Goal: Entertainment & Leisure: Consume media (video, audio)

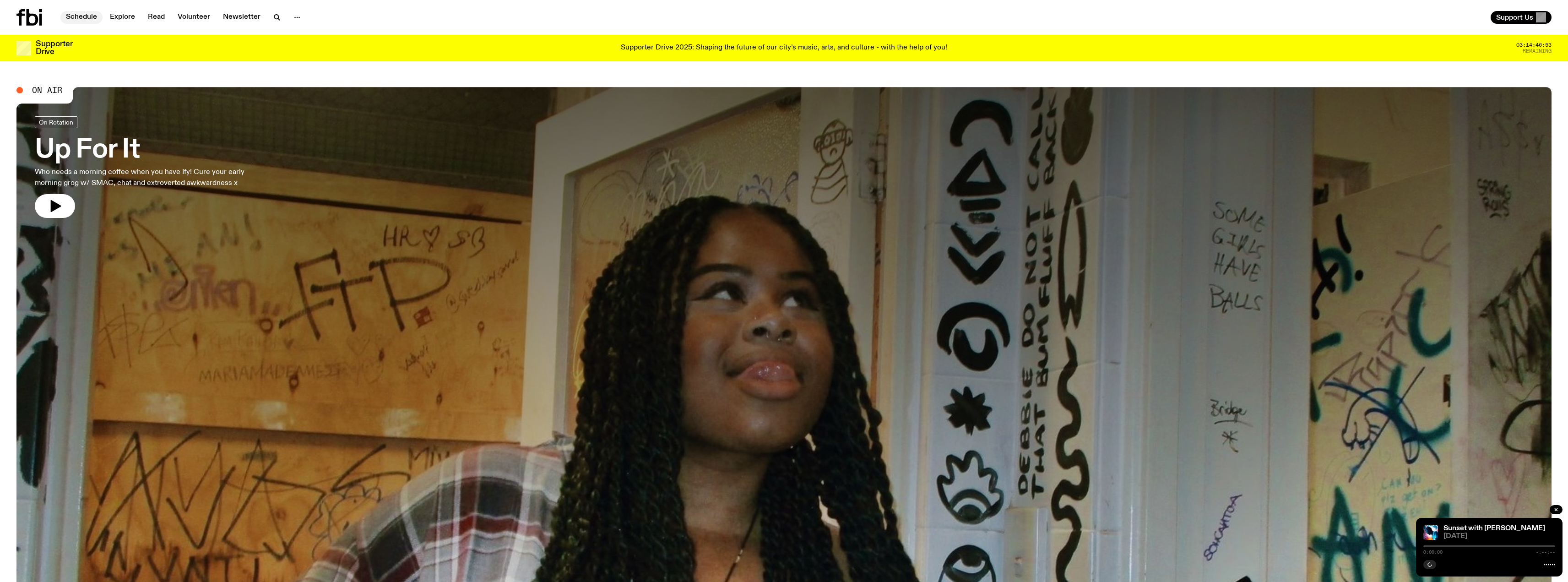
click at [80, 19] on link "Schedule" at bounding box center [81, 17] width 42 height 13
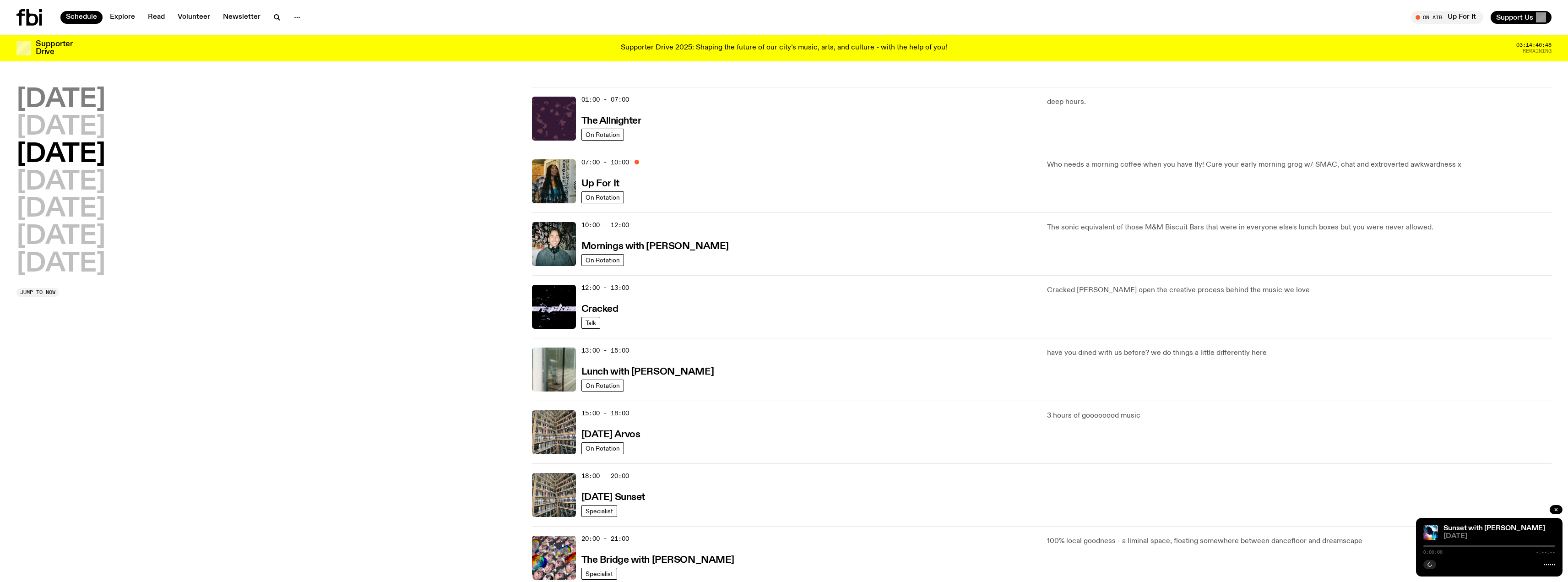
click at [77, 100] on h2 "[DATE]" at bounding box center [61, 100] width 89 height 26
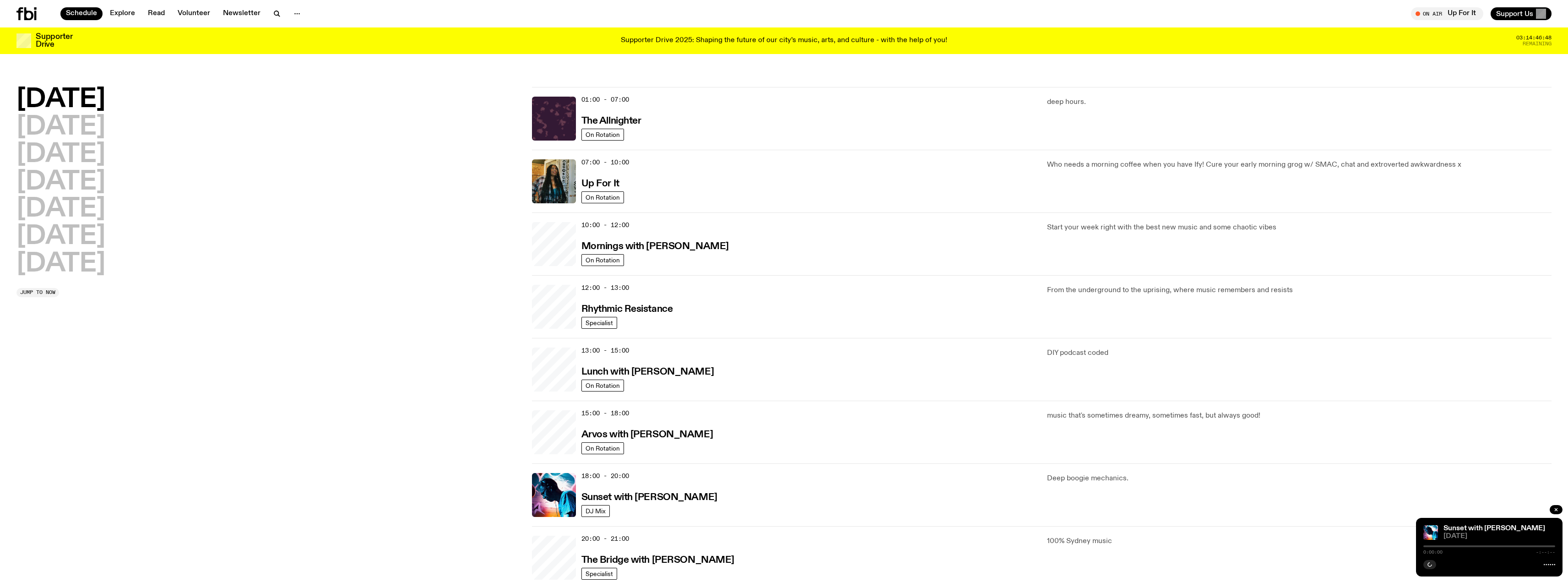
scroll to position [26, 0]
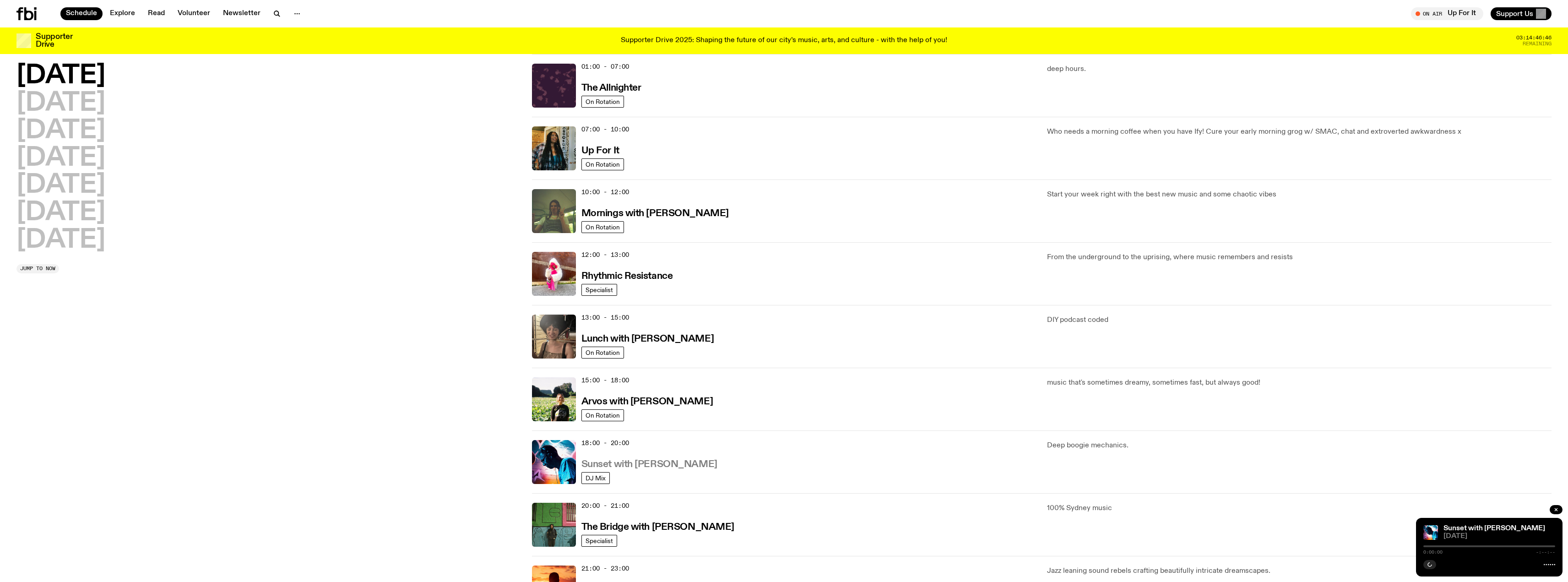
click at [631, 461] on h3 "Sunset with [PERSON_NAME]" at bounding box center [649, 465] width 136 height 10
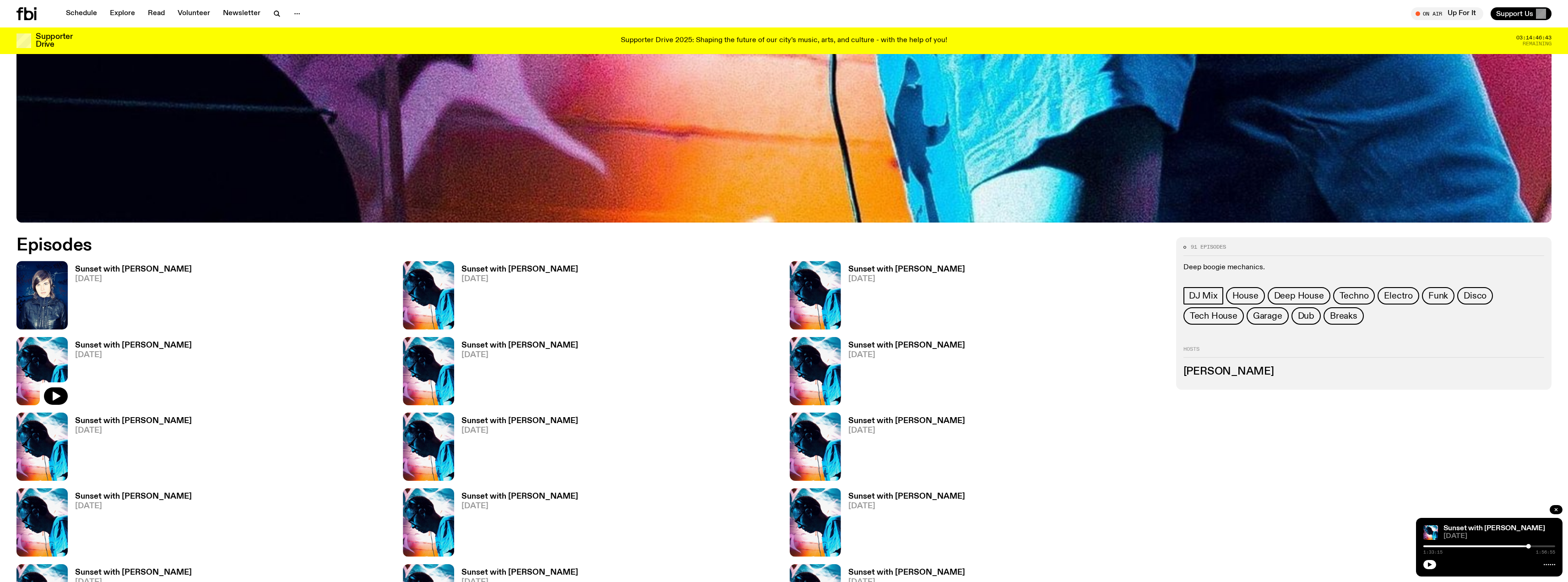
scroll to position [954, 0]
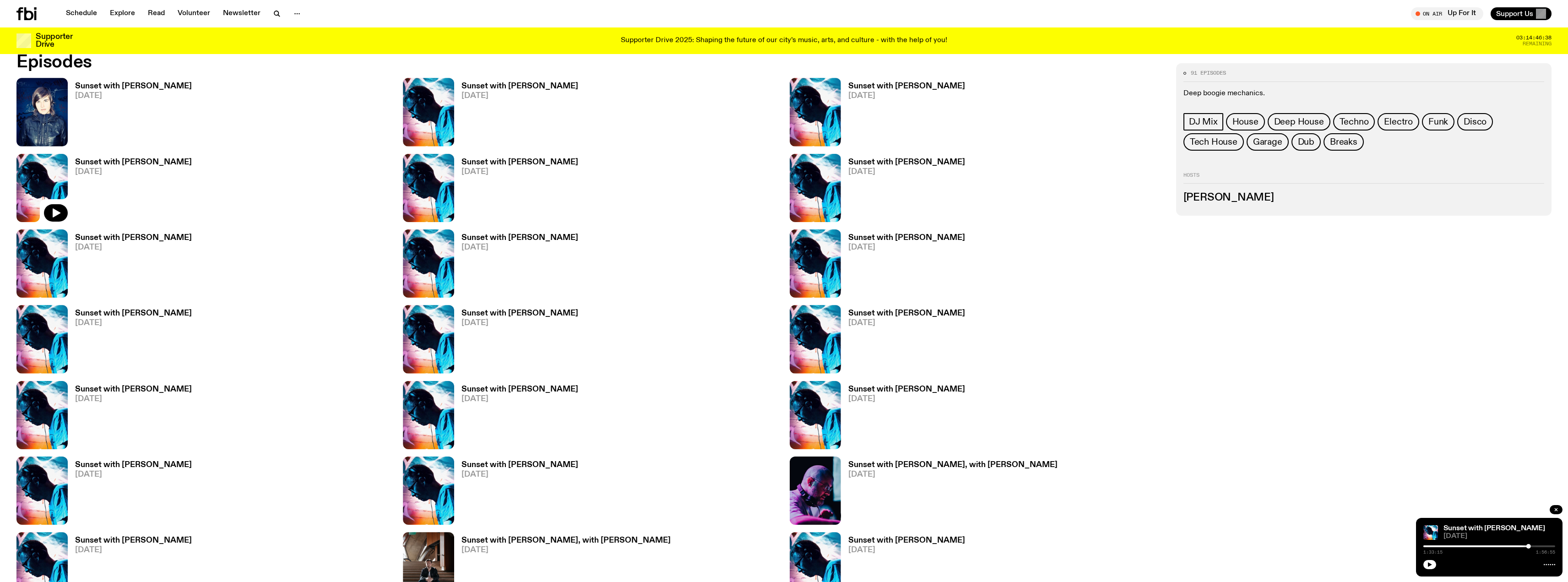
click at [541, 312] on h3 "Sunset with [PERSON_NAME]" at bounding box center [520, 313] width 117 height 8
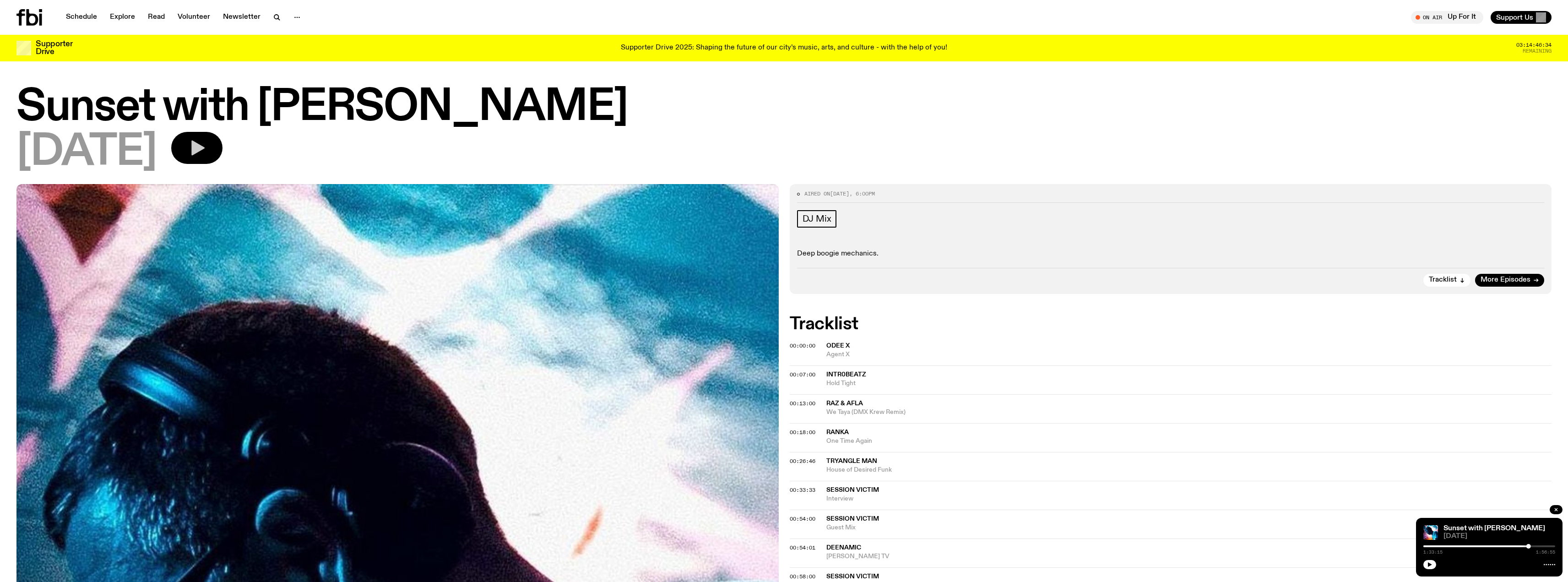
click at [206, 144] on icon "button" at bounding box center [197, 148] width 18 height 18
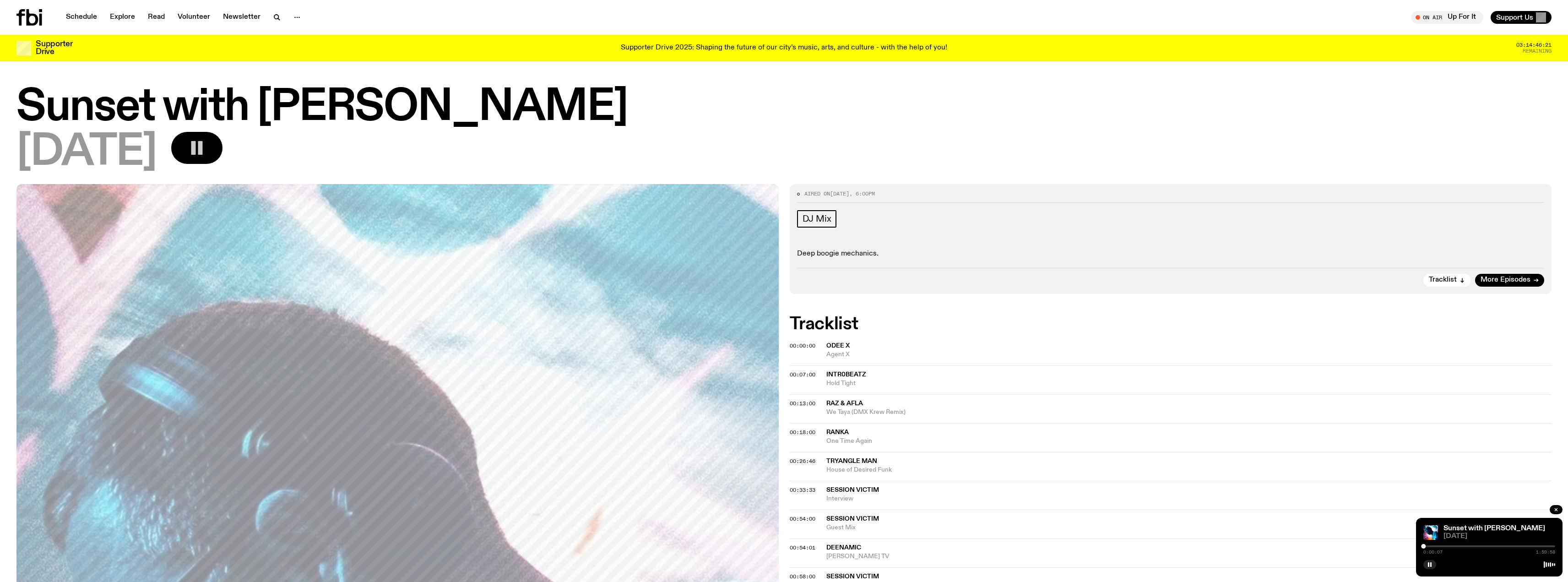
click at [1437, 546] on div at bounding box center [1489, 546] width 132 height 2
click at [1455, 545] on div "0:12:33 1:59:58" at bounding box center [1489, 549] width 132 height 11
click at [1448, 547] on div at bounding box center [1489, 546] width 132 height 2
drag, startPoint x: 1460, startPoint y: 545, endPoint x: 1465, endPoint y: 544, distance: 5.1
click at [1465, 544] on div at bounding box center [1465, 547] width 5 height 5
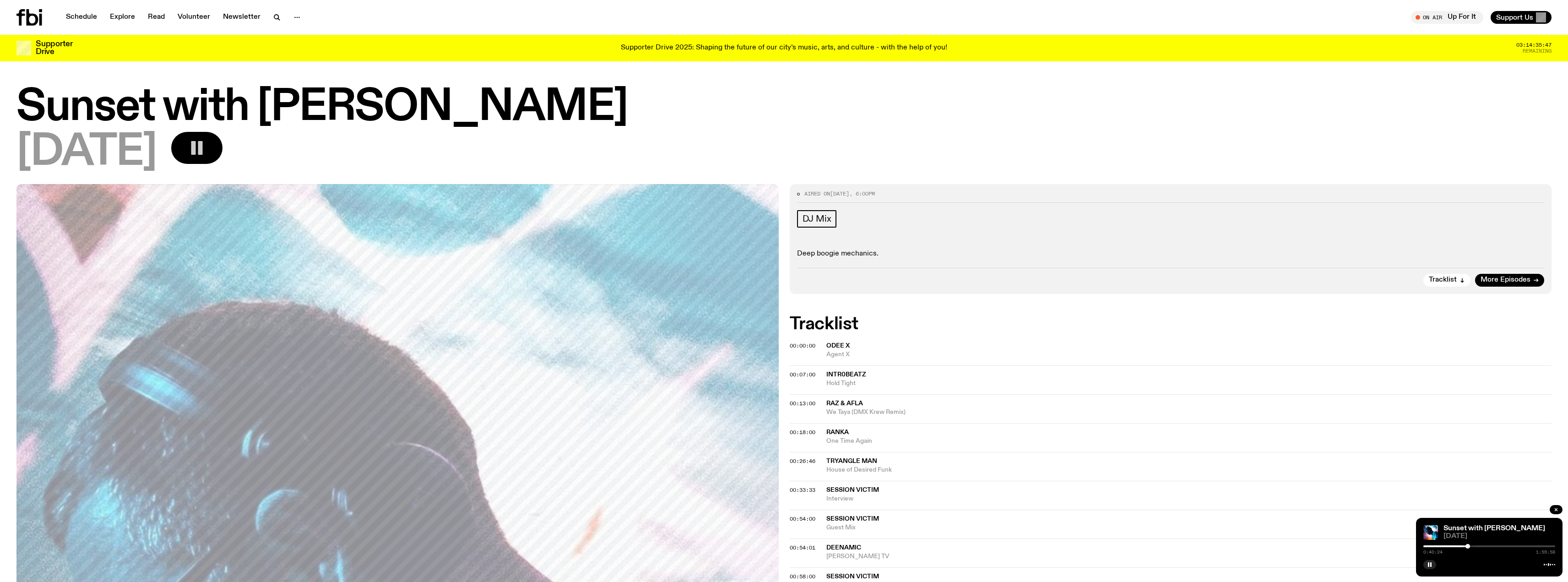
click at [1468, 546] on div at bounding box center [1468, 547] width 5 height 5
click at [1470, 546] on div at bounding box center [1470, 547] width 5 height 5
click at [1474, 545] on div at bounding box center [1474, 547] width 5 height 5
drag, startPoint x: 1474, startPoint y: 545, endPoint x: 1480, endPoint y: 544, distance: 6.1
click at [1480, 544] on div at bounding box center [1480, 547] width 5 height 5
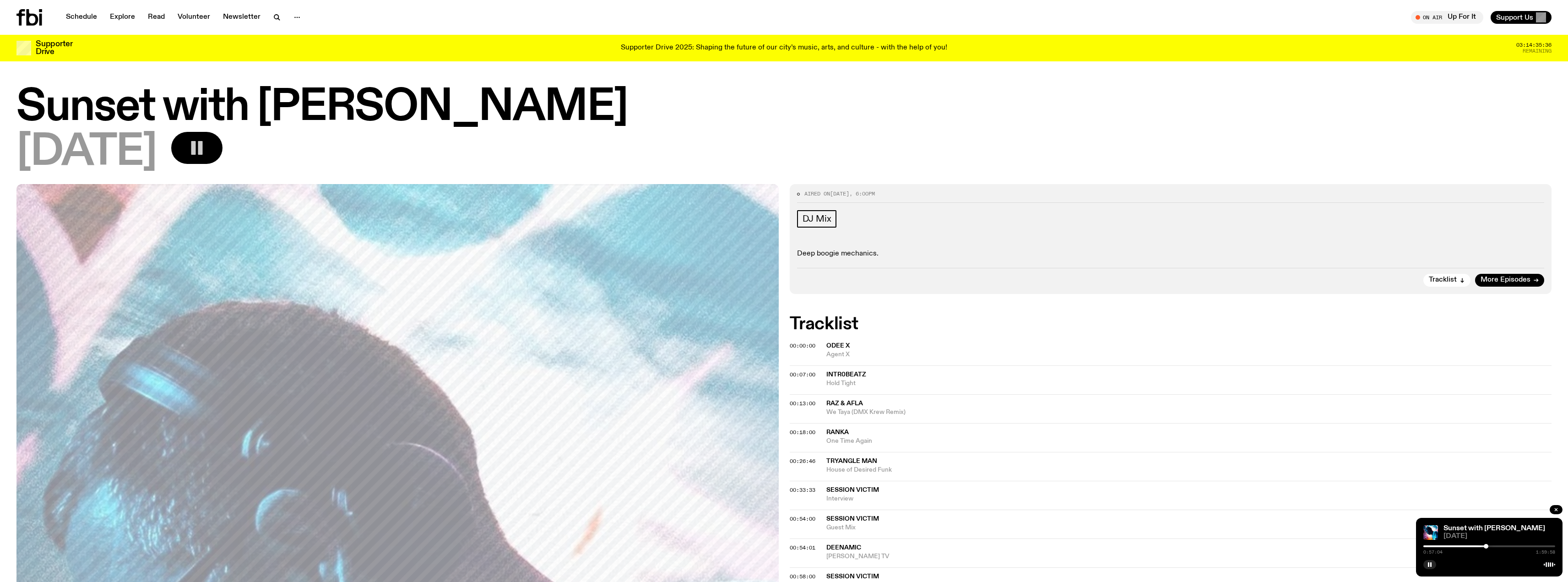
drag, startPoint x: 1480, startPoint y: 544, endPoint x: 1486, endPoint y: 543, distance: 6.1
click at [1486, 543] on div "Sunset with [PERSON_NAME] [DATE] 0:57:04 1:59:58" at bounding box center [1489, 547] width 147 height 58
click at [1486, 547] on div at bounding box center [1486, 547] width 5 height 5
click at [196, 143] on rect "button" at bounding box center [194, 148] width 5 height 14
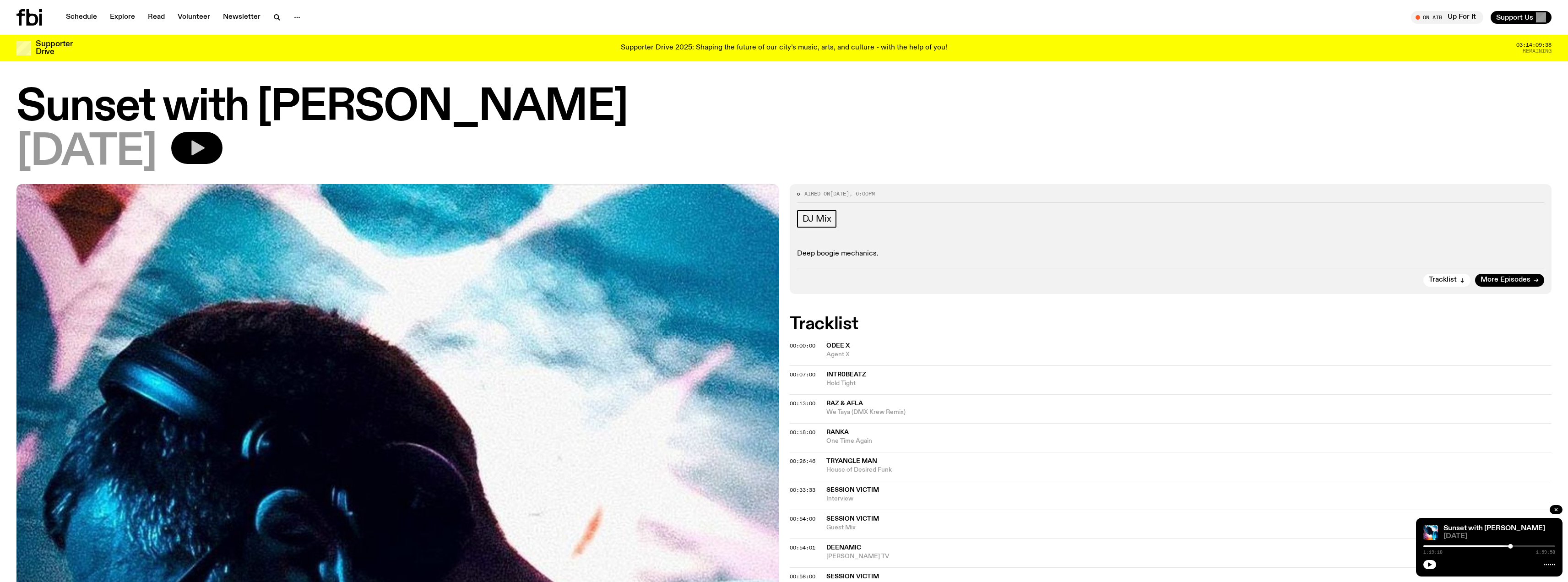
click at [206, 147] on icon "button" at bounding box center [197, 148] width 18 height 18
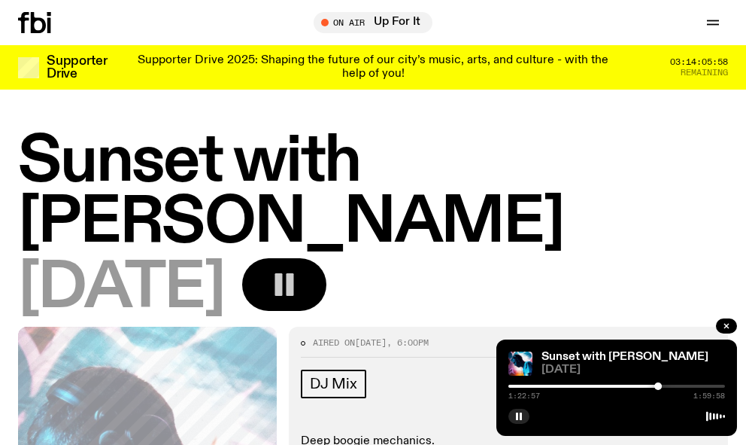
click at [635, 384] on div at bounding box center [549, 385] width 217 height 3
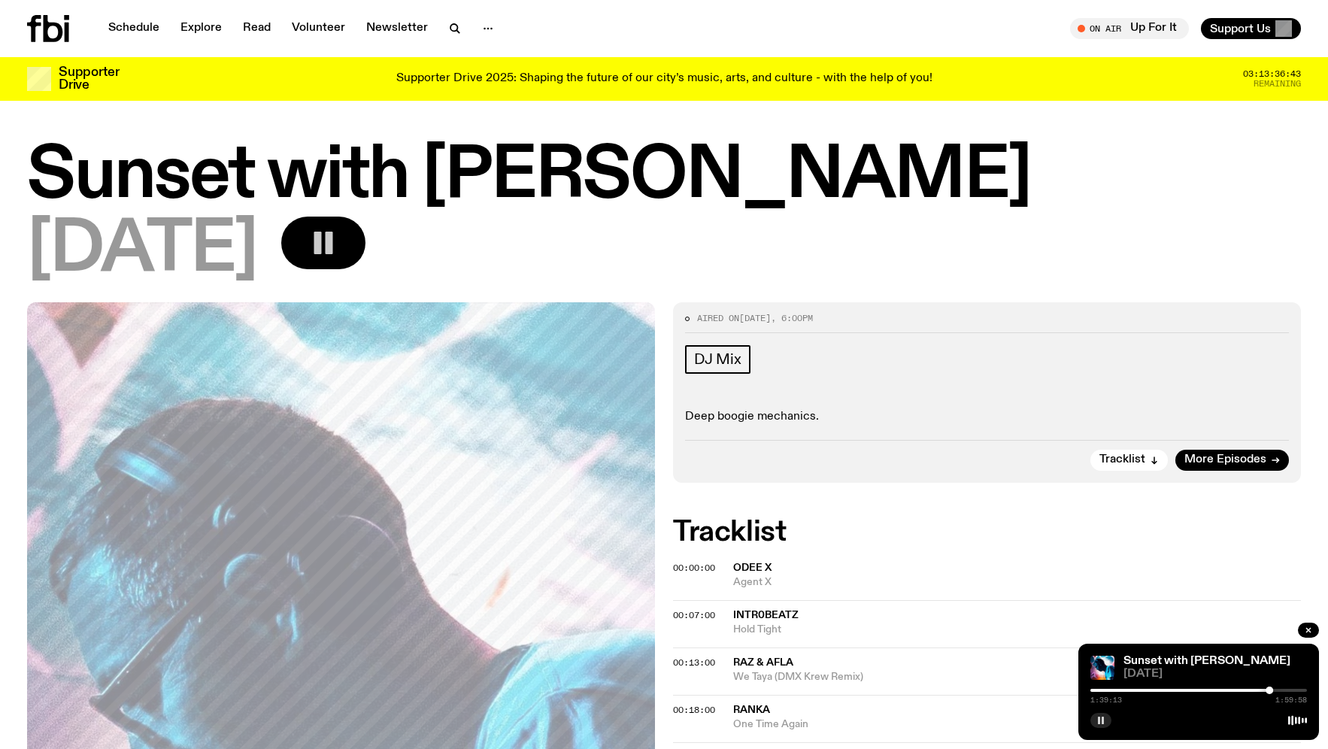
click at [1100, 723] on rect "button" at bounding box center [1099, 721] width 2 height 8
